Goal: Task Accomplishment & Management: Manage account settings

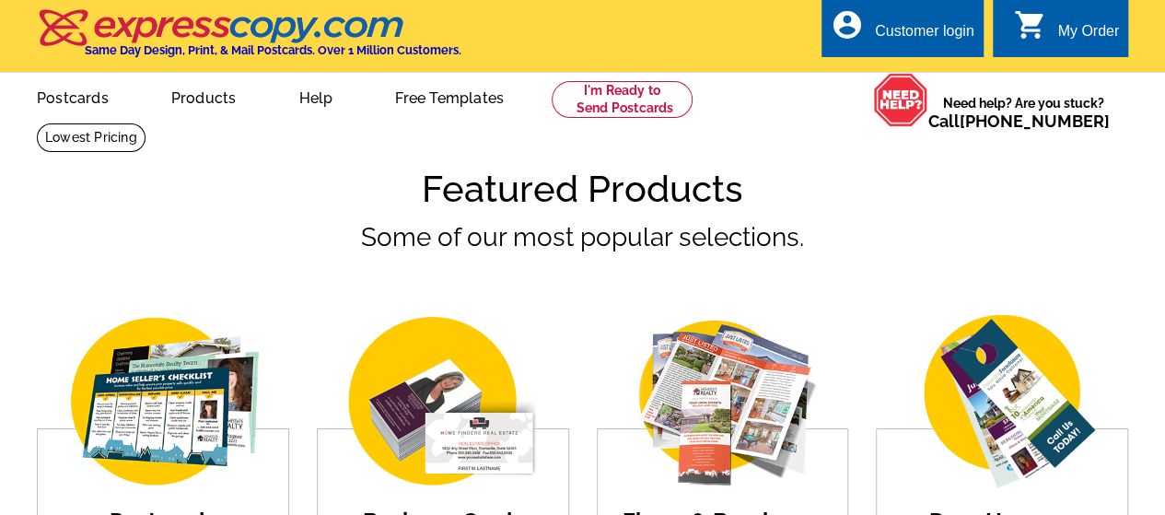
click at [938, 32] on div "Customer login" at bounding box center [924, 36] width 99 height 26
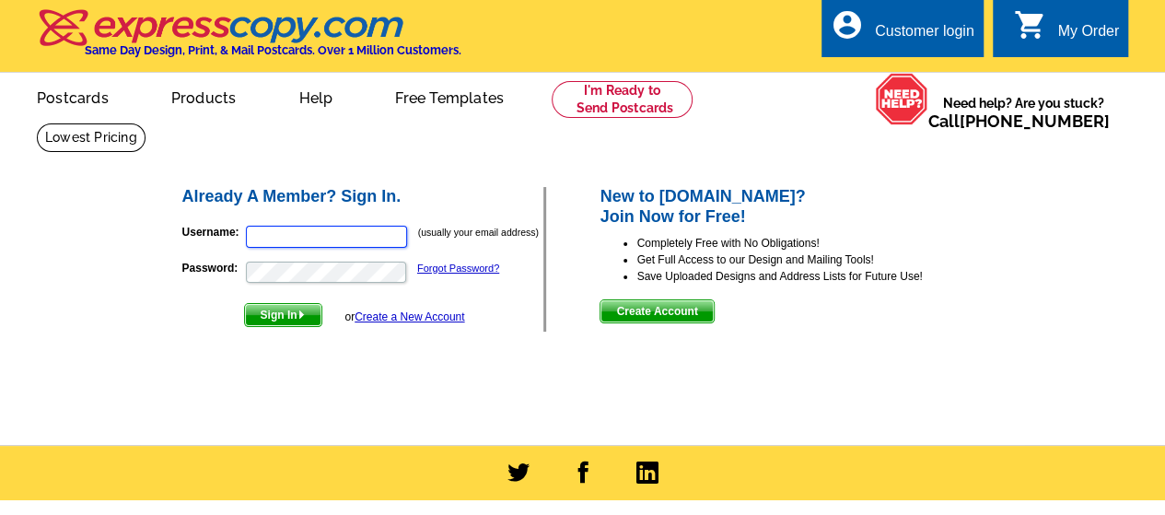
type input "[EMAIL_ADDRESS][DOMAIN_NAME]"
click at [308, 309] on span "Sign In" at bounding box center [283, 315] width 76 height 22
